Goal: Check status

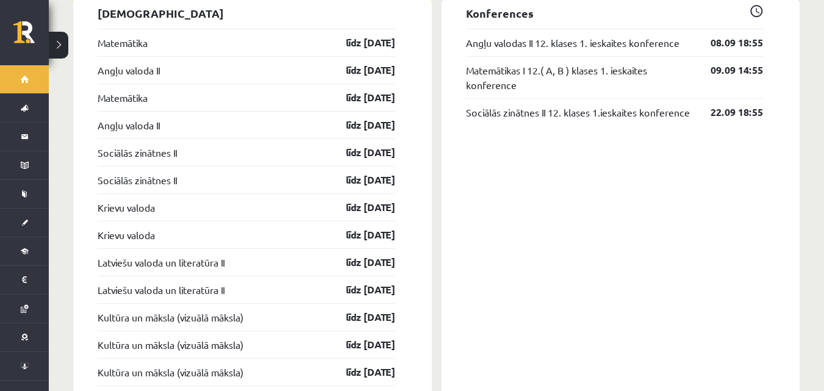
scroll to position [1037, 0]
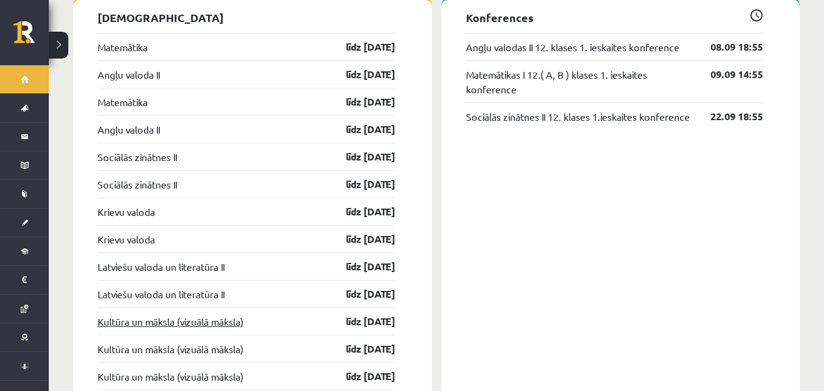
click at [204, 314] on link "Kultūra un māksla (vizuālā māksla)" at bounding box center [171, 321] width 146 height 15
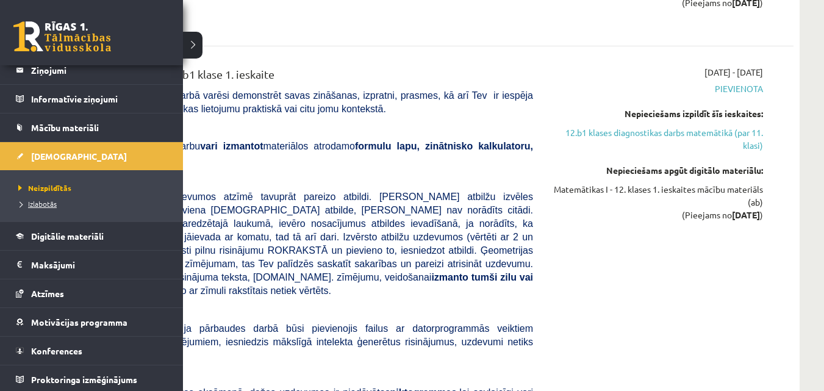
scroll to position [69, 0]
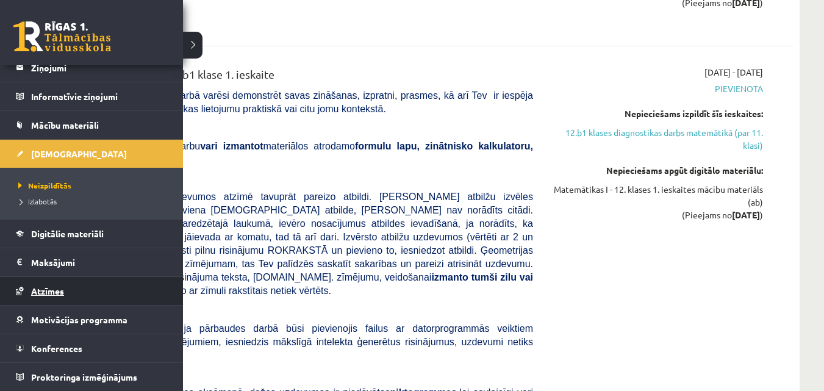
click at [46, 285] on link "Atzīmes" at bounding box center [92, 291] width 152 height 28
